Goal: Information Seeking & Learning: Learn about a topic

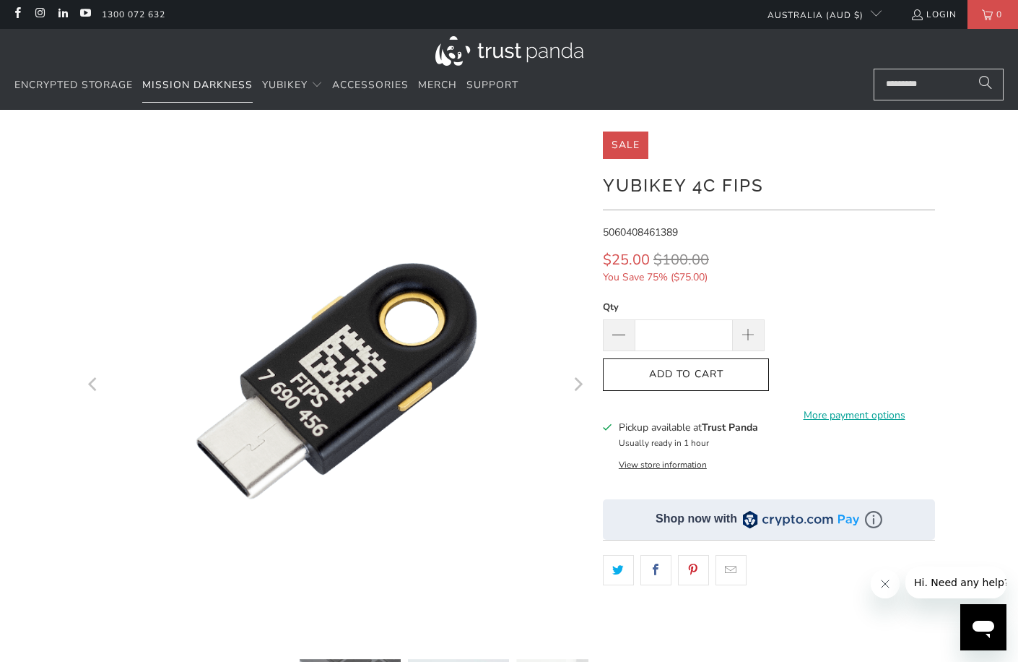
click at [190, 82] on span "Mission Darkness" at bounding box center [197, 85] width 111 height 14
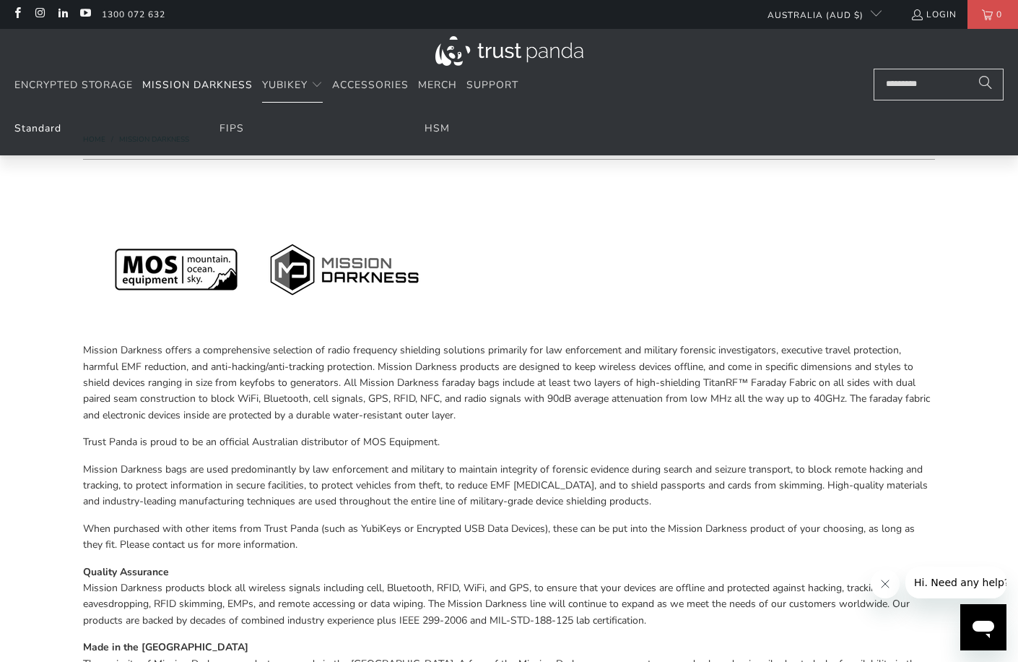
click at [35, 126] on link "Standard" at bounding box center [37, 128] width 47 height 14
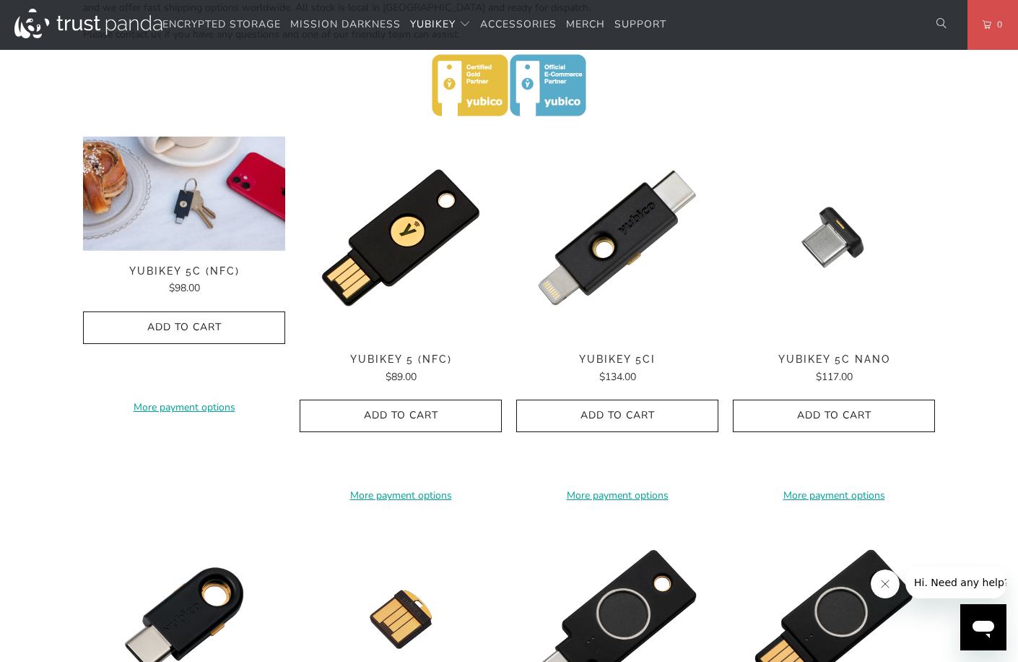
scroll to position [506, 0]
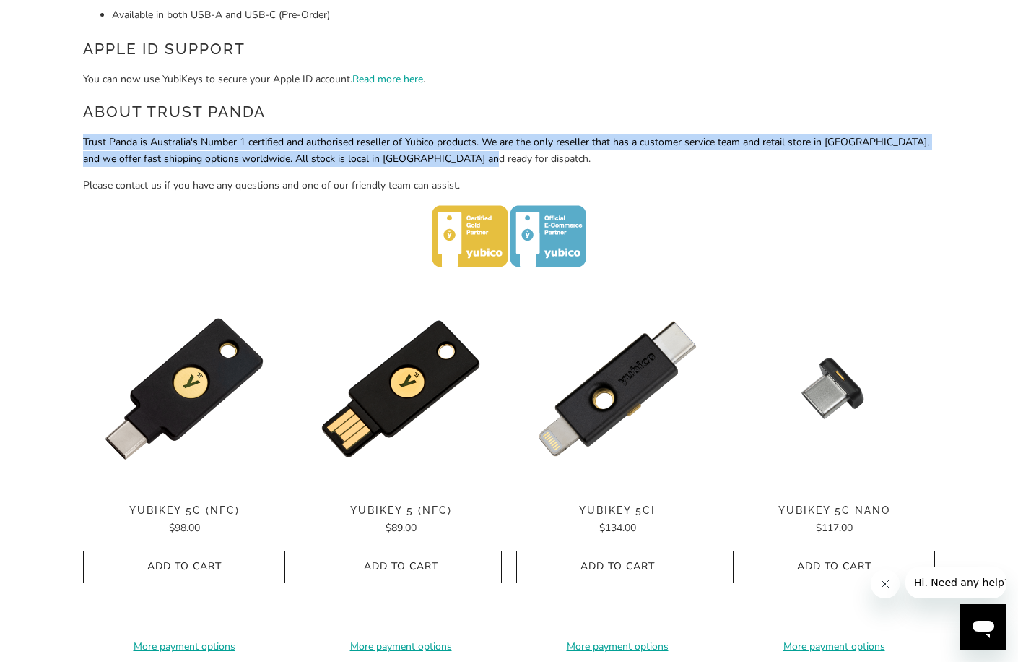
drag, startPoint x: 467, startPoint y: 157, endPoint x: 80, endPoint y: 139, distance: 387.6
drag, startPoint x: 80, startPoint y: 139, endPoint x: 91, endPoint y: 140, distance: 10.9
click at [91, 140] on p "Trust Panda is Australia's Number 1 certified and authorised reseller of Yubico…" at bounding box center [509, 150] width 852 height 33
click at [84, 139] on p "Trust Panda is Australia's Number 1 certified and authorised reseller of Yubico…" at bounding box center [509, 150] width 852 height 33
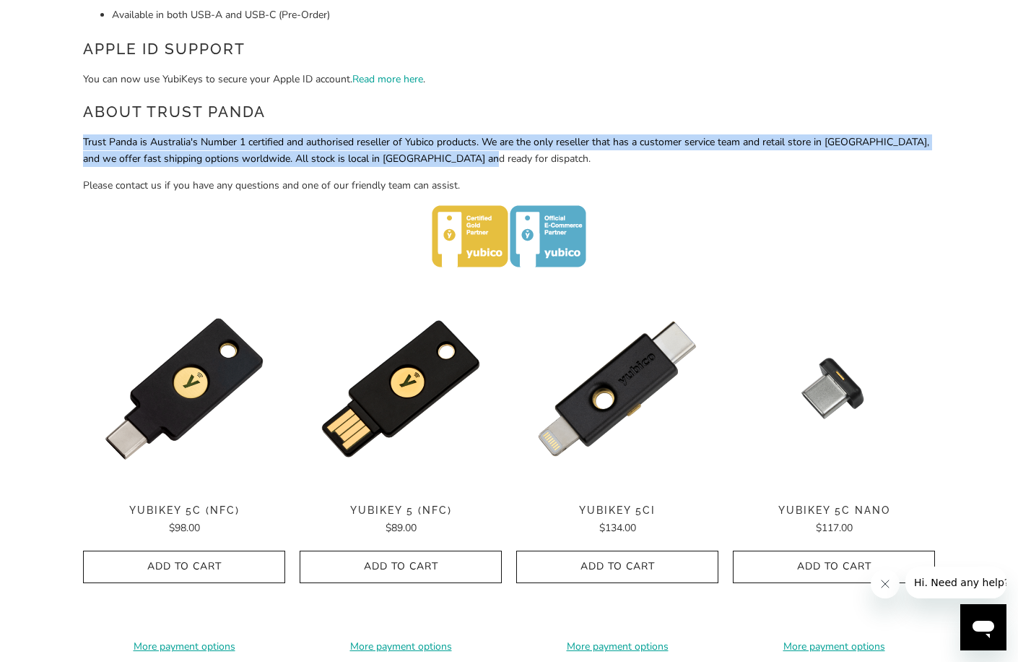
drag, startPoint x: 82, startPoint y: 139, endPoint x: 523, endPoint y: 160, distance: 441.1
click at [521, 160] on p "Trust Panda is Australia's Number 1 certified and authorised reseller of Yubico…" at bounding box center [509, 150] width 852 height 33
